Goal: Task Accomplishment & Management: Manage account settings

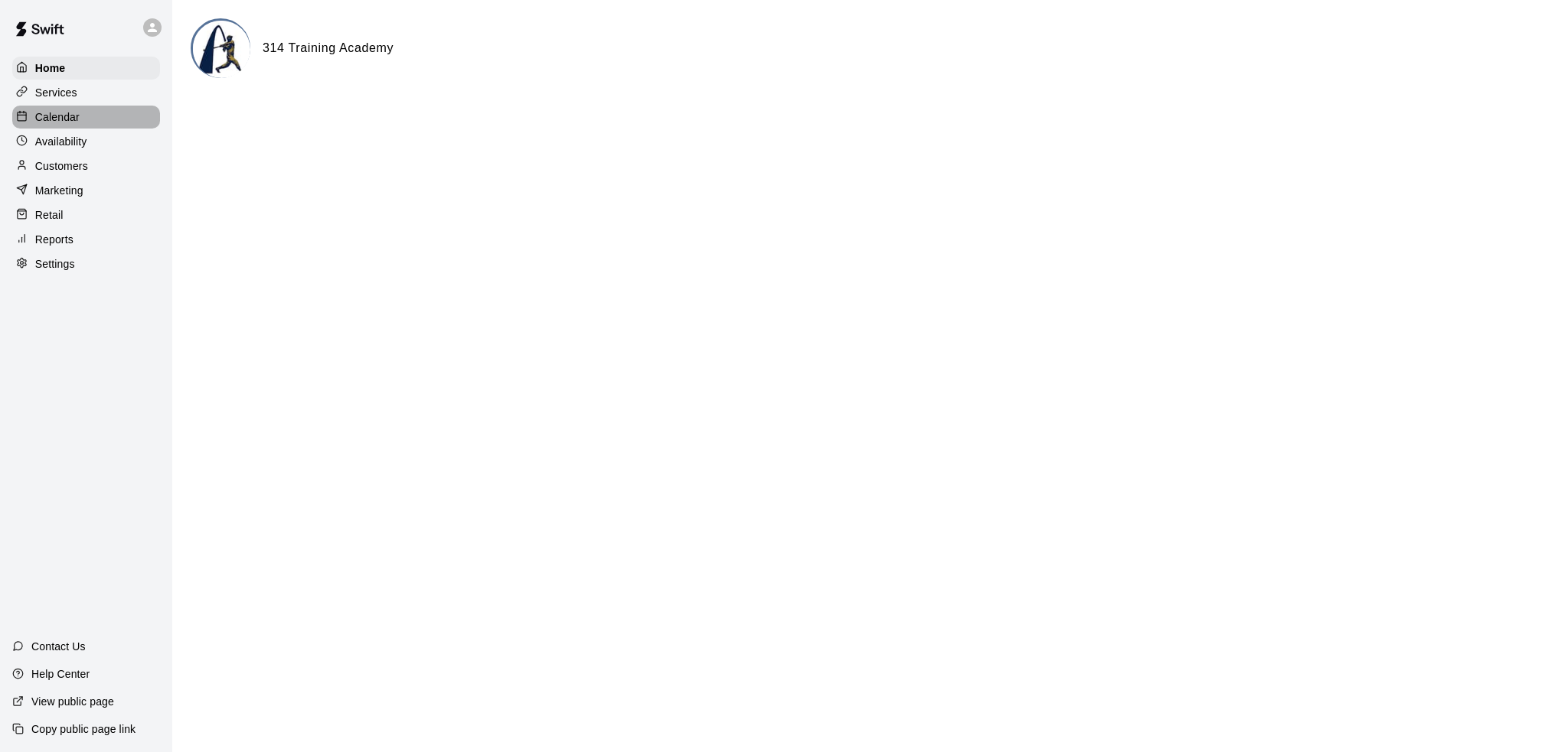
click at [87, 121] on div "Calendar" at bounding box center [86, 117] width 148 height 23
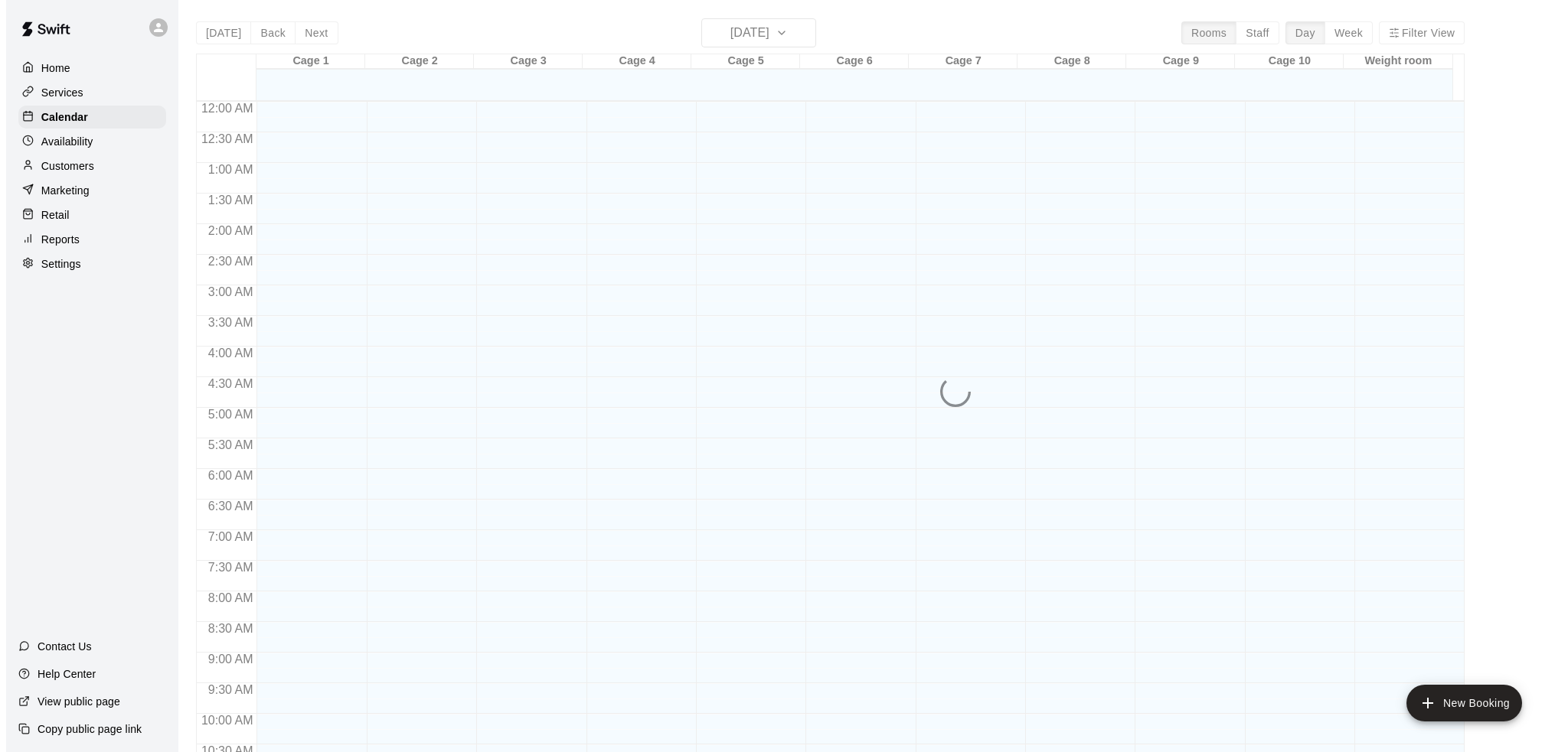
scroll to position [734, 0]
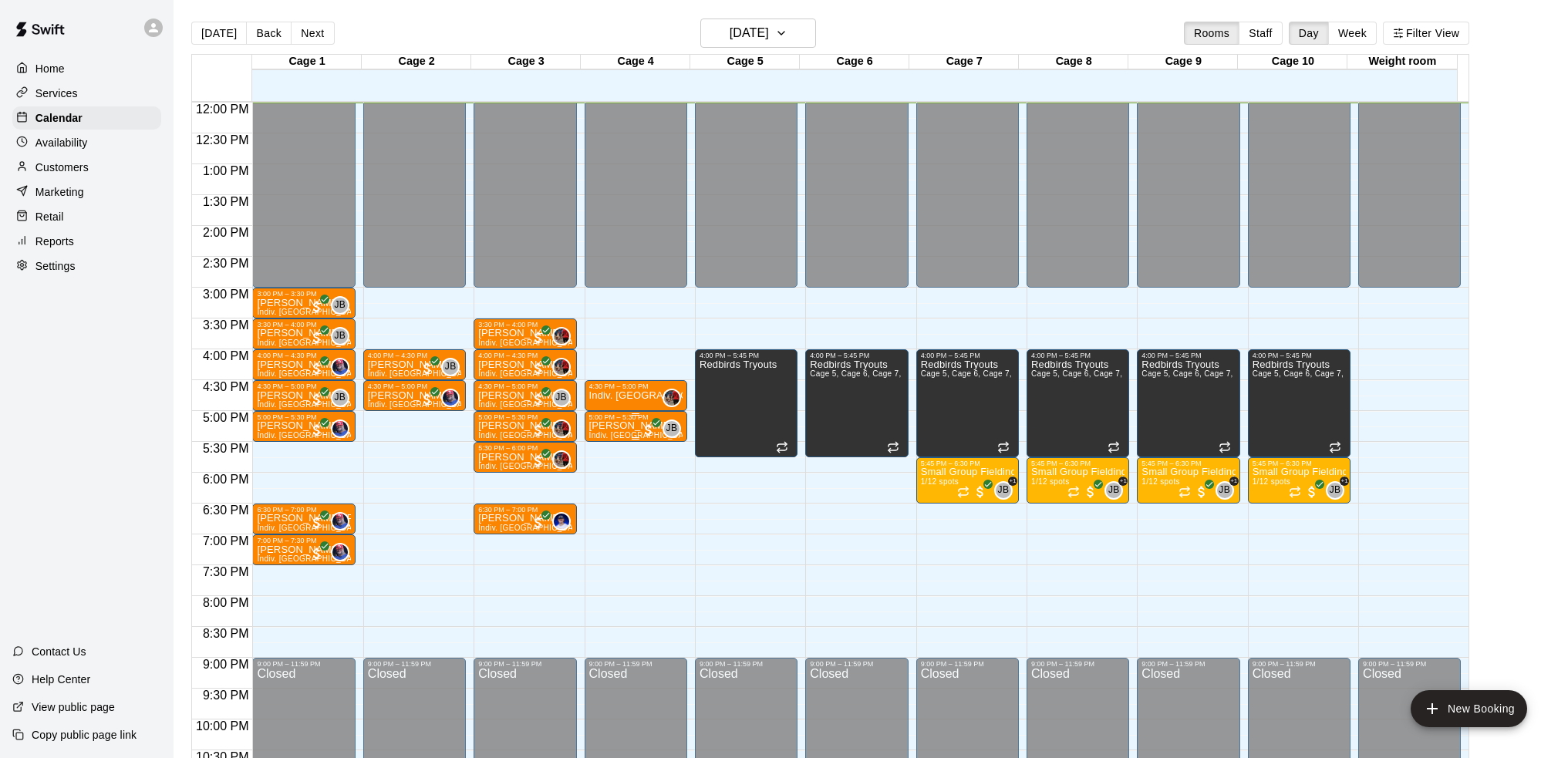
click at [636, 426] on p "[PERSON_NAME]" at bounding box center [636, 426] width 93 height 0
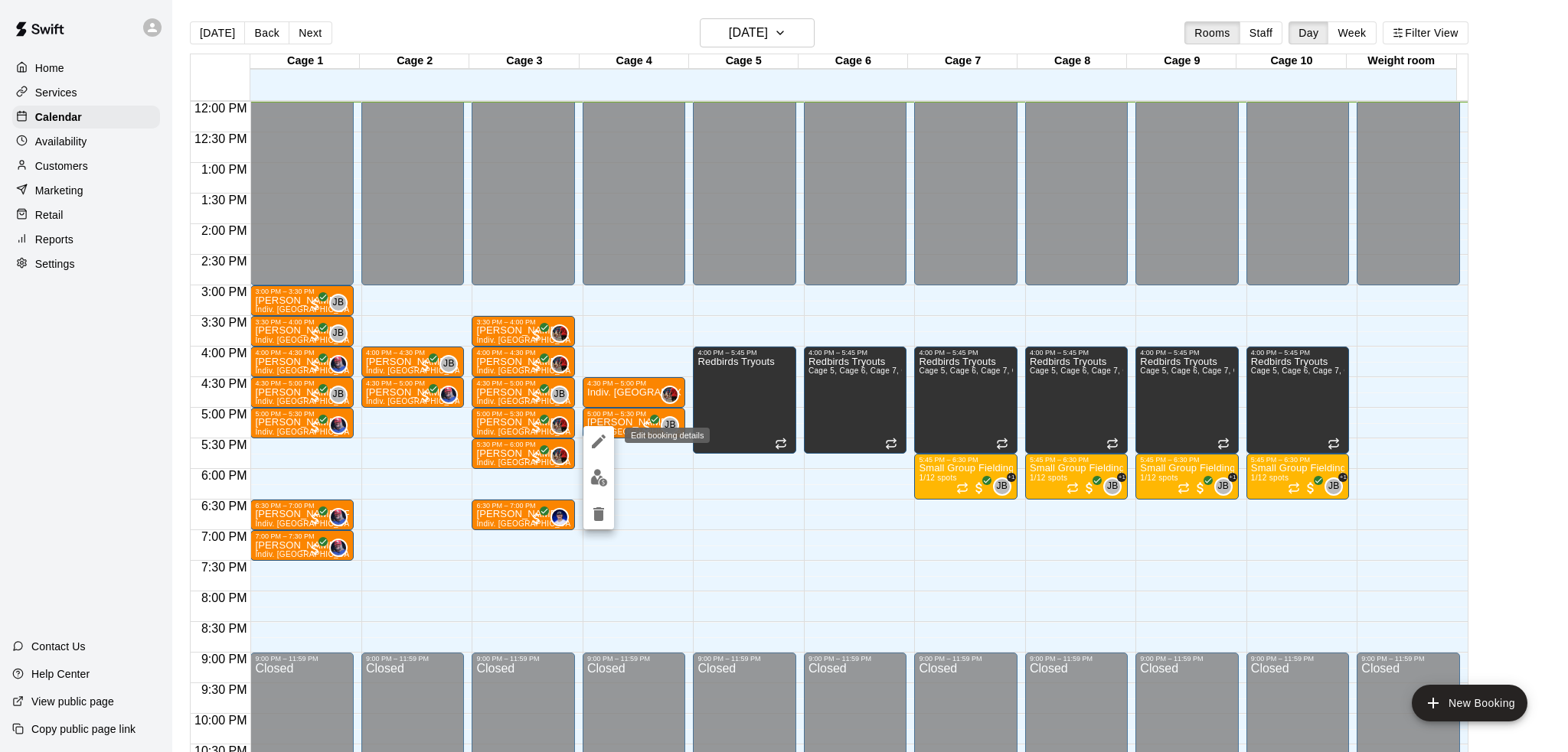
click at [601, 439] on icon "edit" at bounding box center [598, 442] width 14 height 14
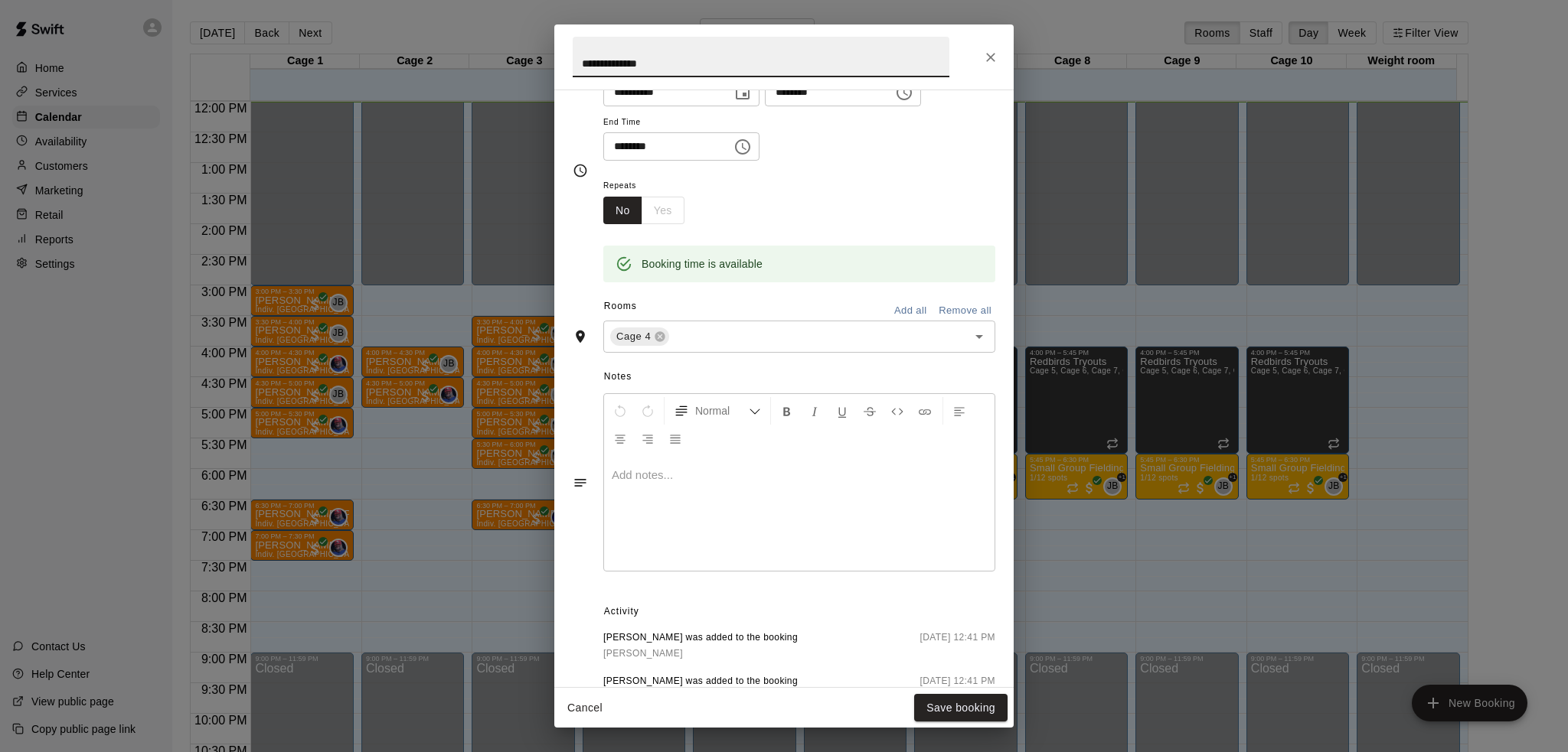
scroll to position [268, 0]
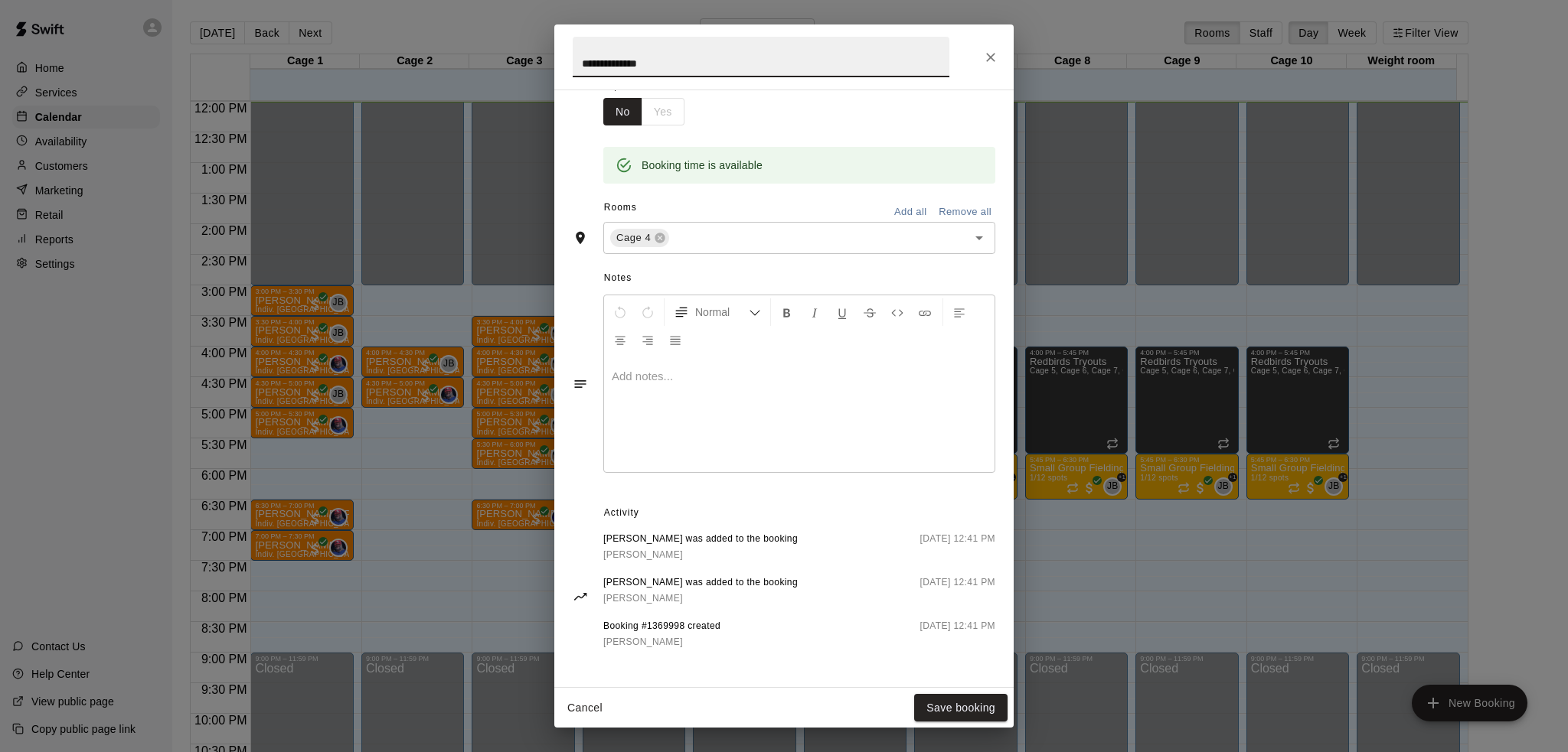
click at [1157, 279] on div "**********" at bounding box center [784, 376] width 1568 height 752
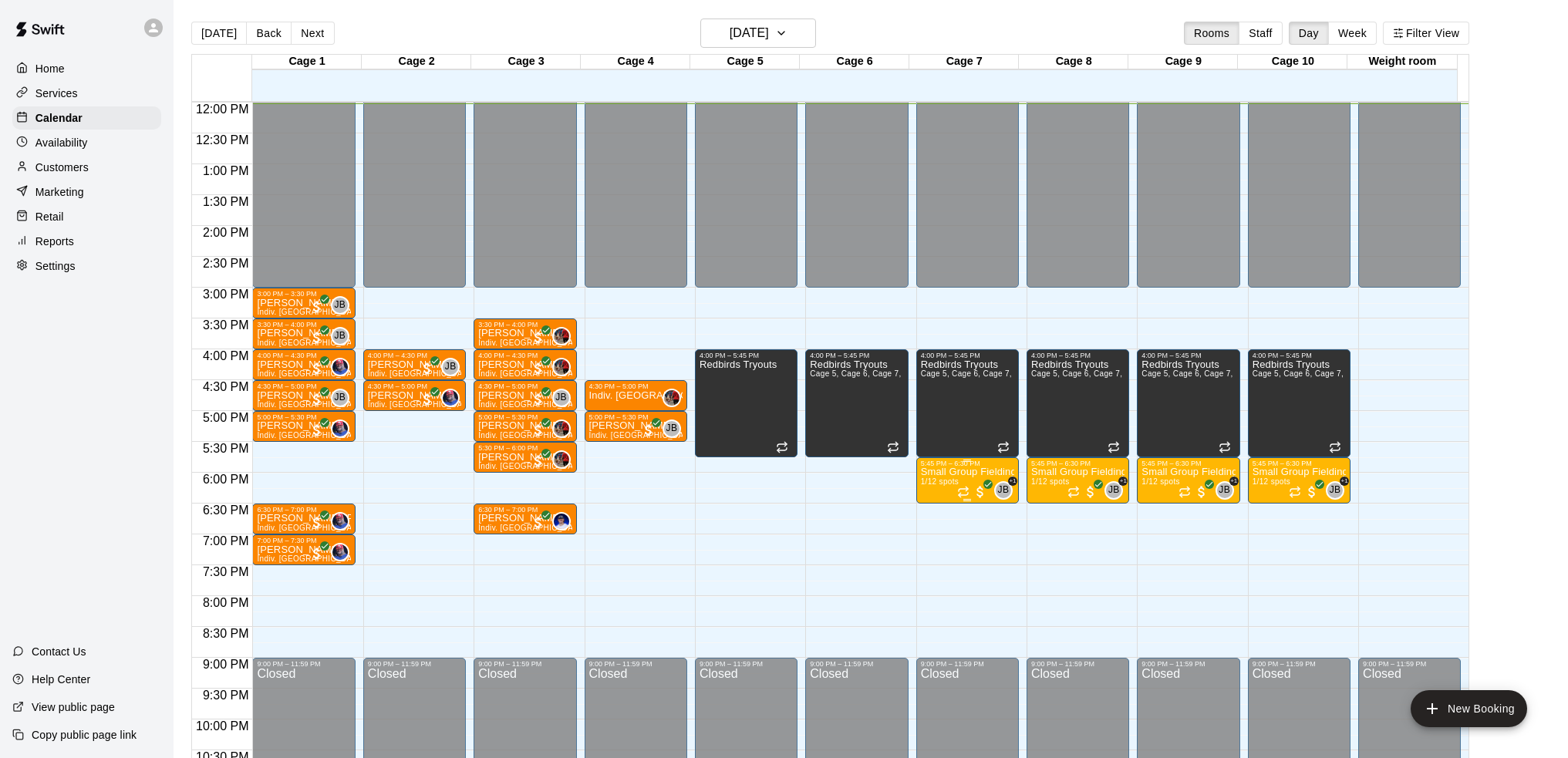
click at [946, 466] on div "5:45 PM – 6:30 PM" at bounding box center [967, 463] width 93 height 8
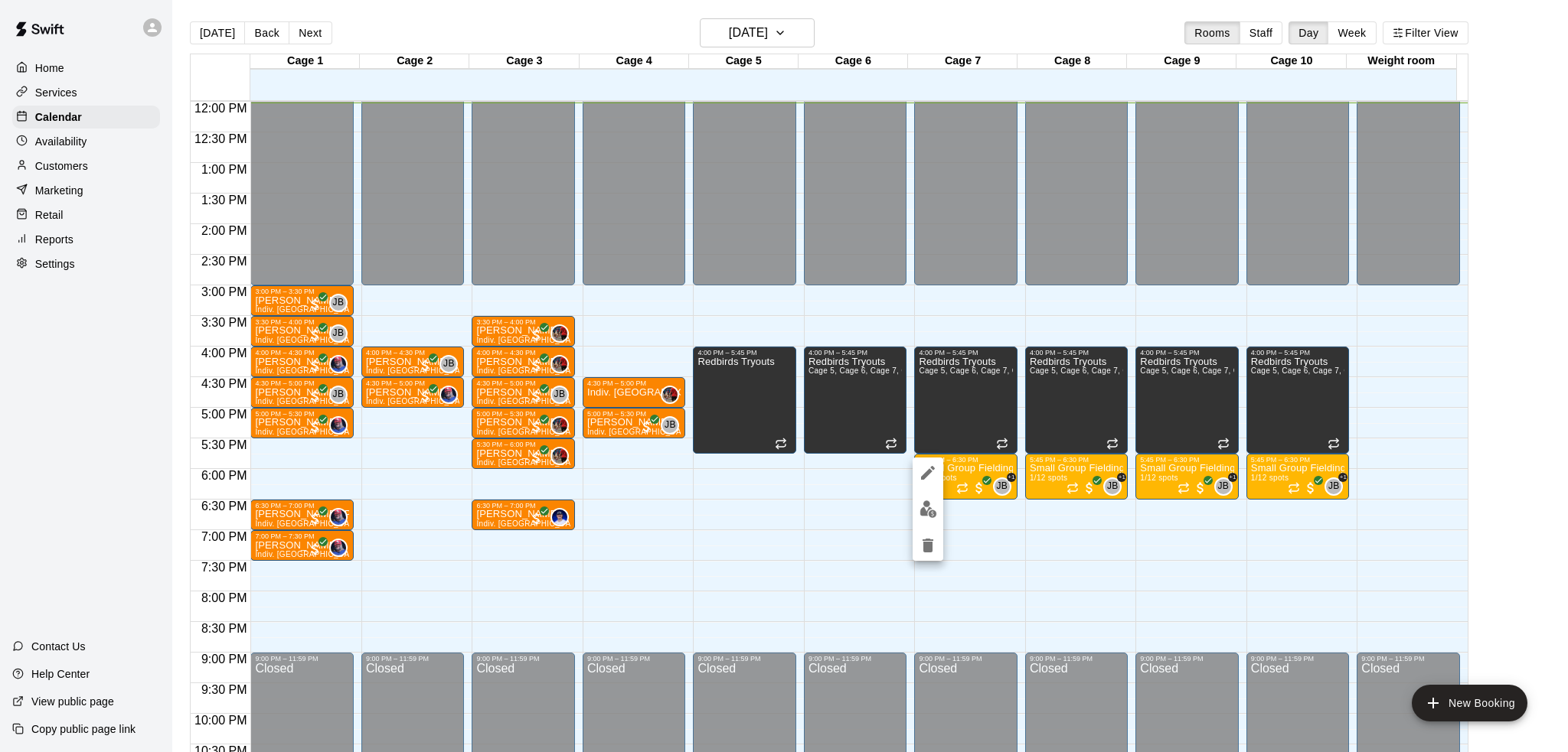
click at [931, 472] on icon "edit" at bounding box center [928, 473] width 19 height 19
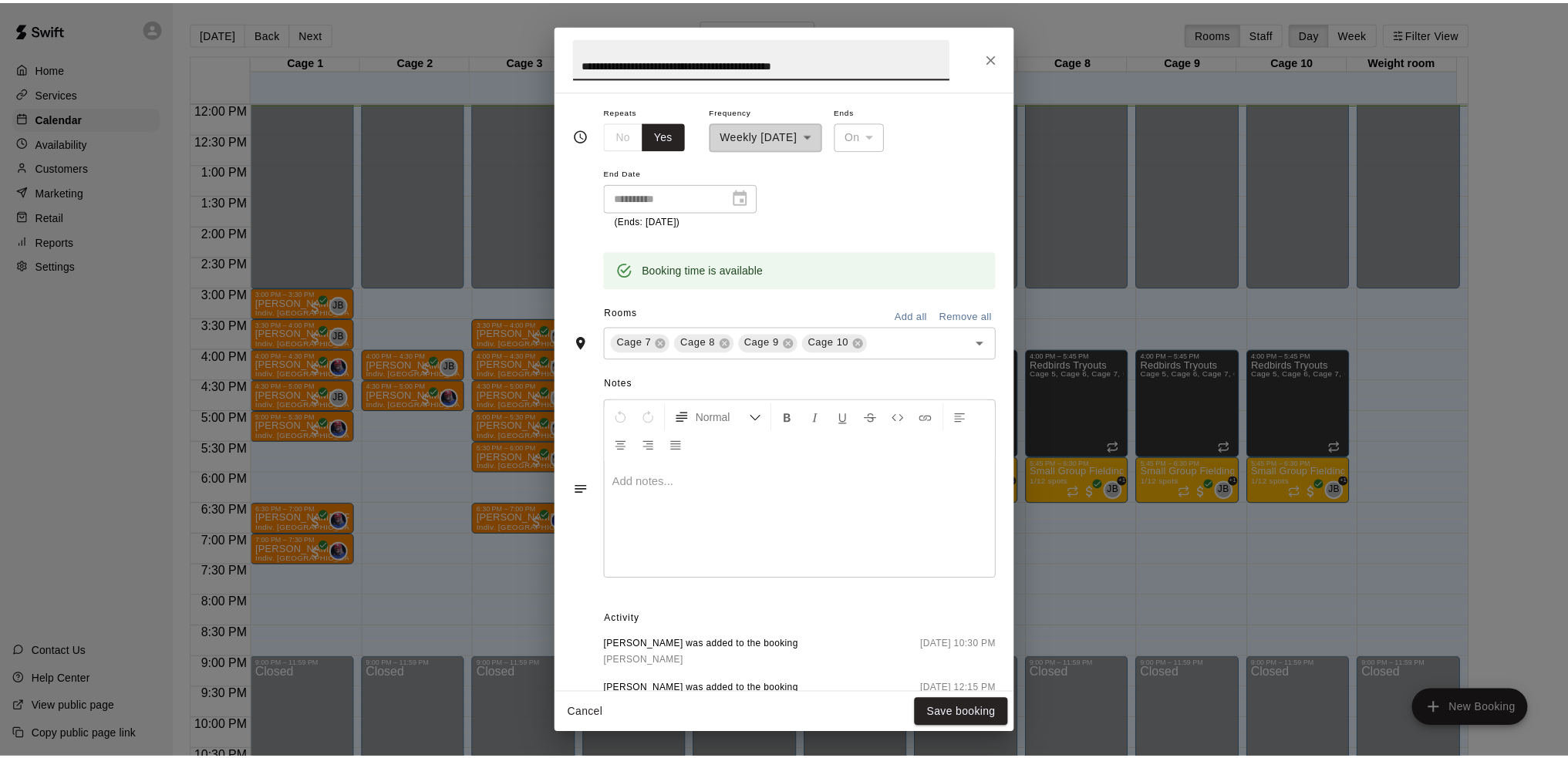
scroll to position [396, 0]
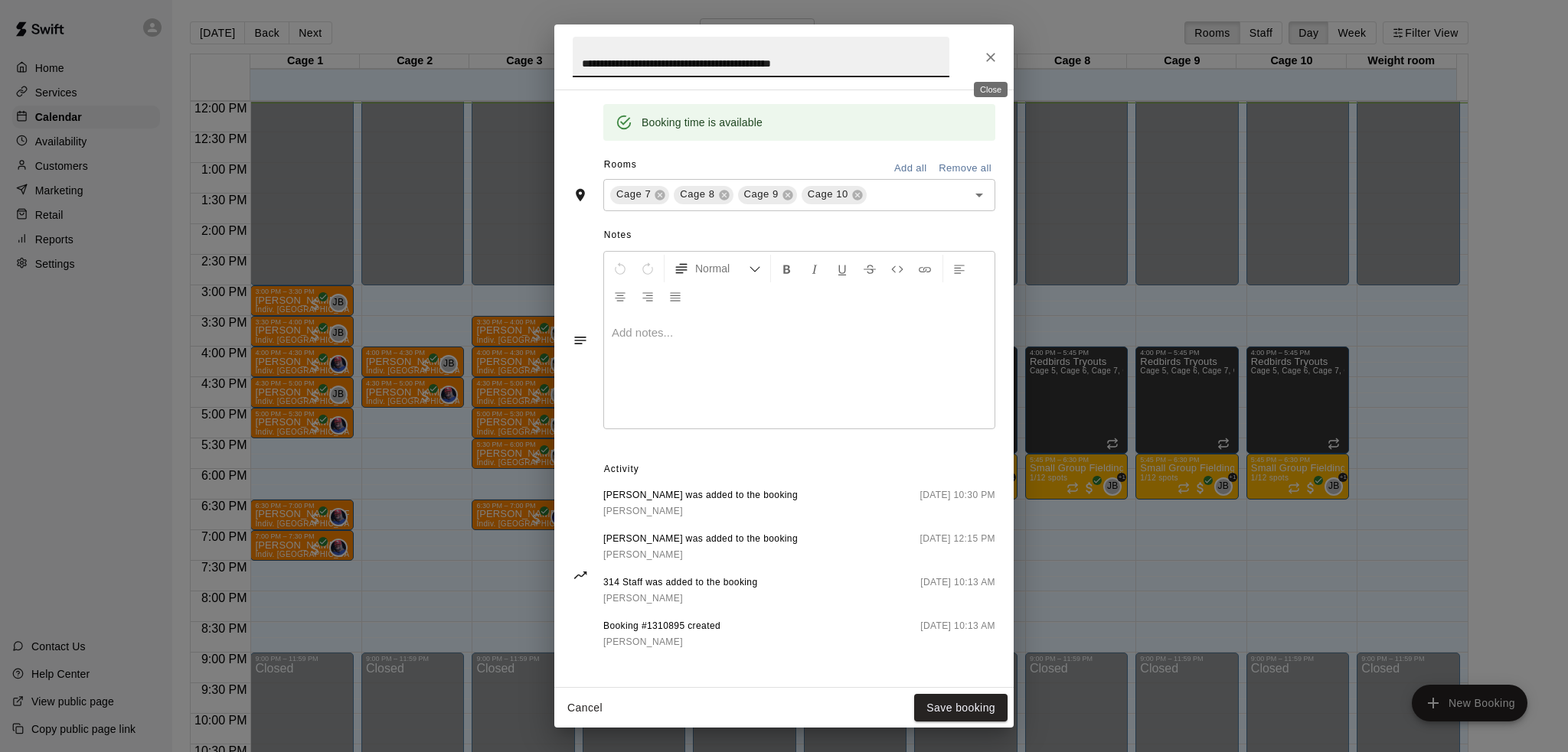
click at [994, 55] on icon "Close" at bounding box center [991, 58] width 16 height 16
